Goal: Information Seeking & Learning: Learn about a topic

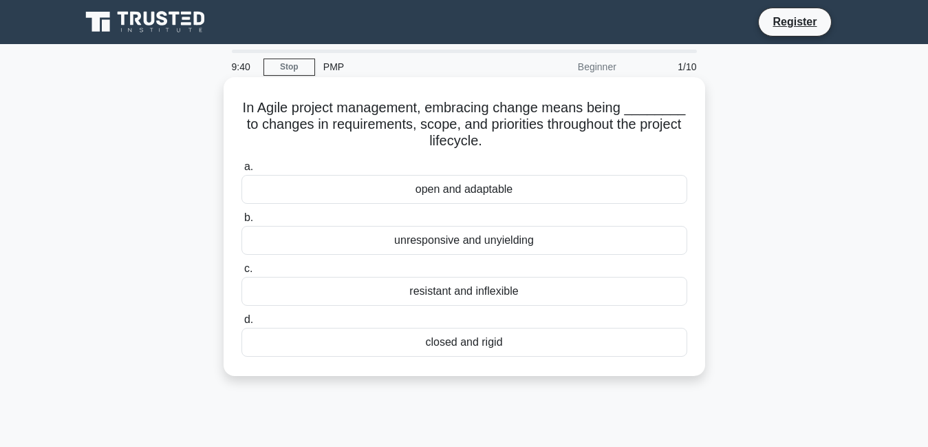
click at [395, 189] on div "open and adaptable" at bounding box center [465, 189] width 446 height 29
click at [242, 171] on input "a. open and adaptable" at bounding box center [242, 166] width 0 height 9
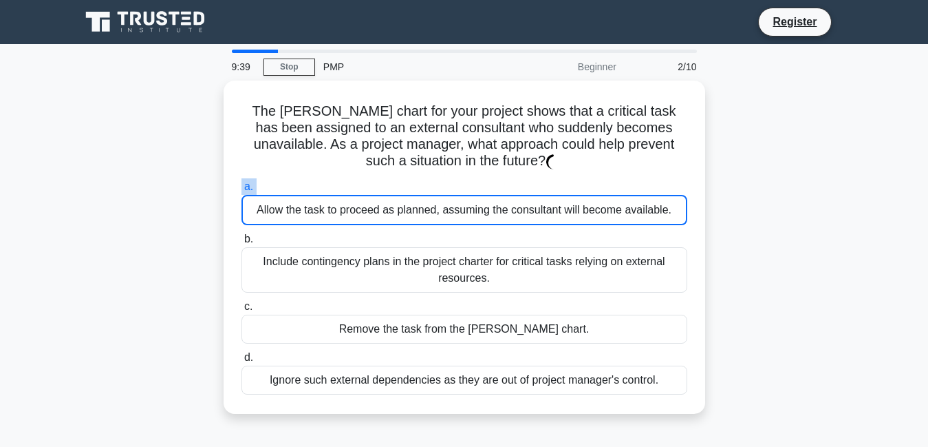
click at [395, 189] on label "a. Allow the task to proceed as planned, assuming the consultant will become av…" at bounding box center [465, 201] width 446 height 47
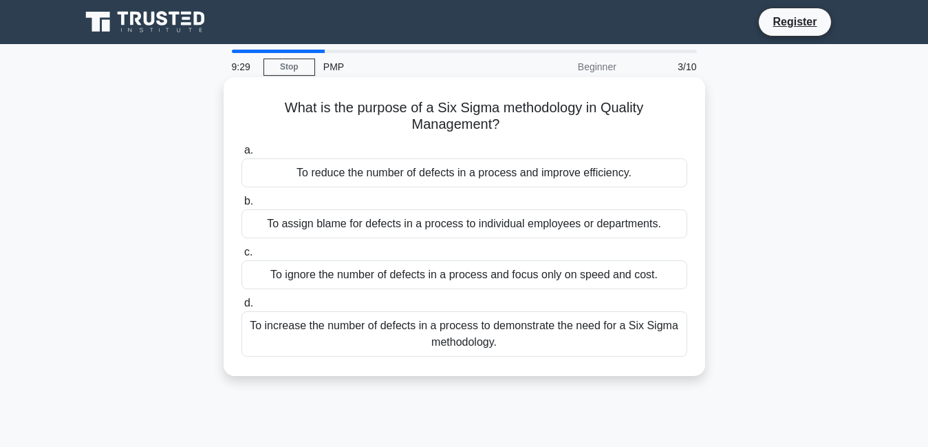
click at [366, 317] on div "To increase the number of defects in a process to demonstrate the need for a Si…" at bounding box center [465, 333] width 446 height 45
click at [242, 308] on input "d. To increase the number of defects in a process to demonstrate the need for a…" at bounding box center [242, 303] width 0 height 9
